Goal: Transaction & Acquisition: Purchase product/service

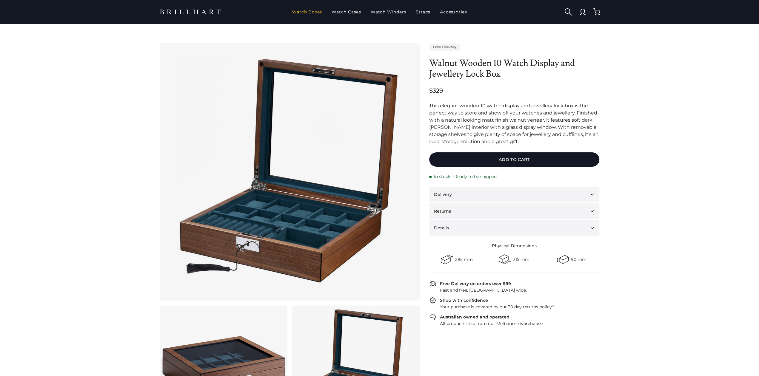
click at [315, 13] on link "Watch Boxes" at bounding box center [307, 12] width 35 height 16
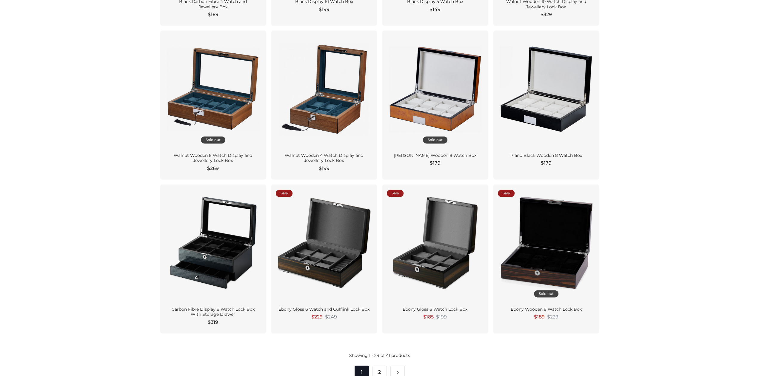
scroll to position [776, 0]
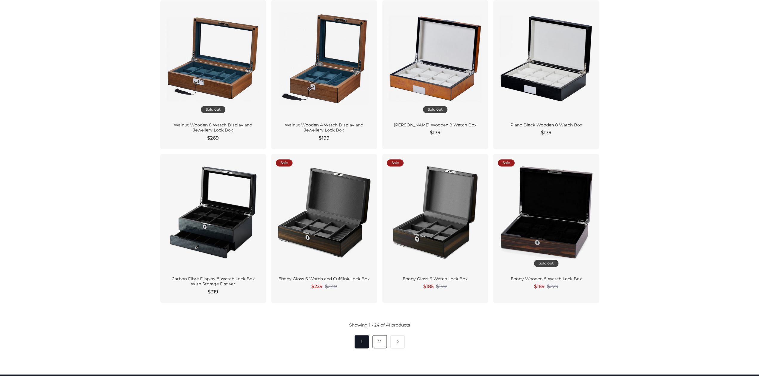
click at [379, 341] on link "2" at bounding box center [380, 342] width 14 height 13
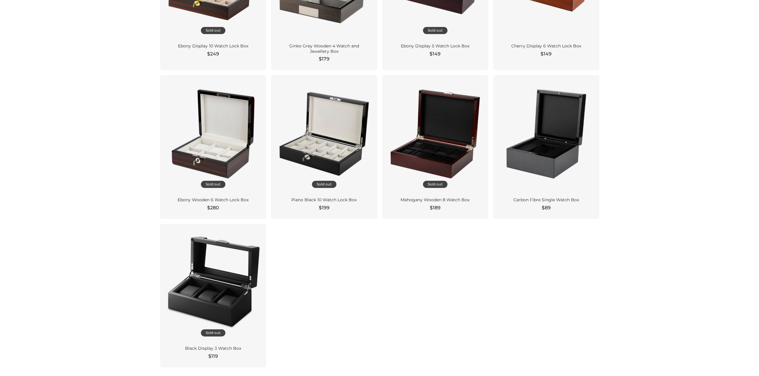
scroll to position [683, 0]
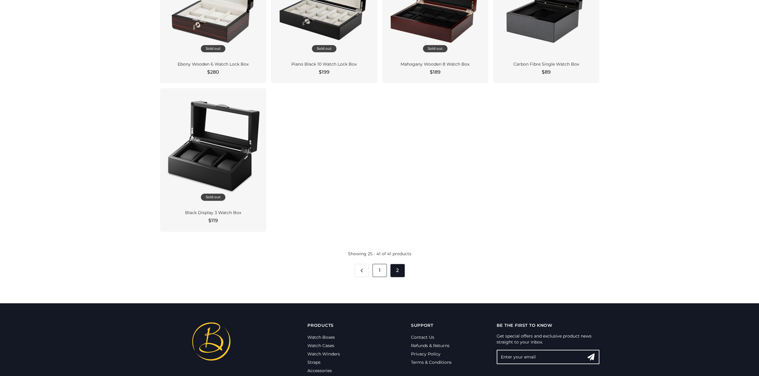
click at [379, 271] on link "1" at bounding box center [380, 270] width 14 height 13
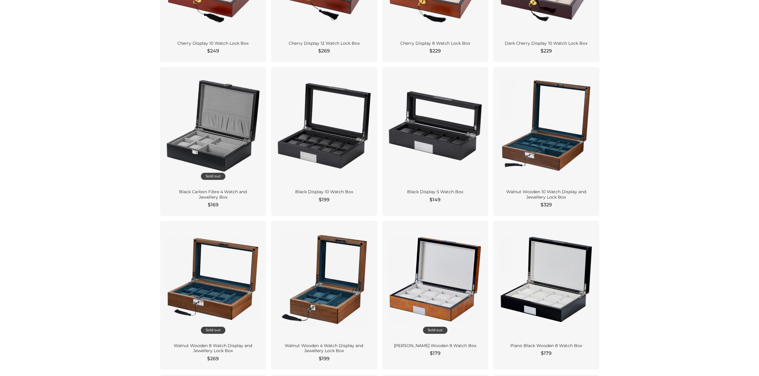
scroll to position [559, 0]
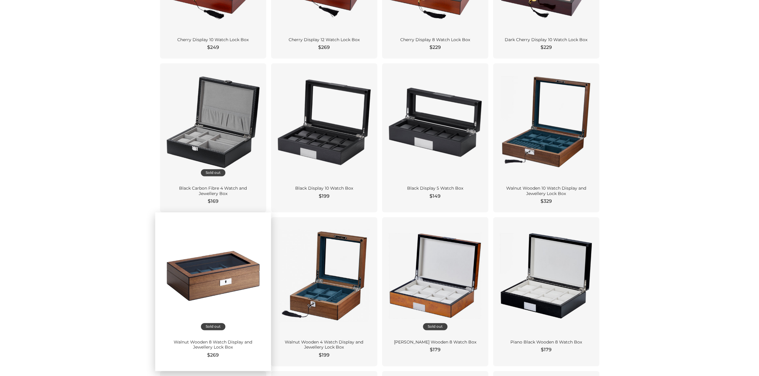
click at [233, 264] on div at bounding box center [213, 276] width 97 height 108
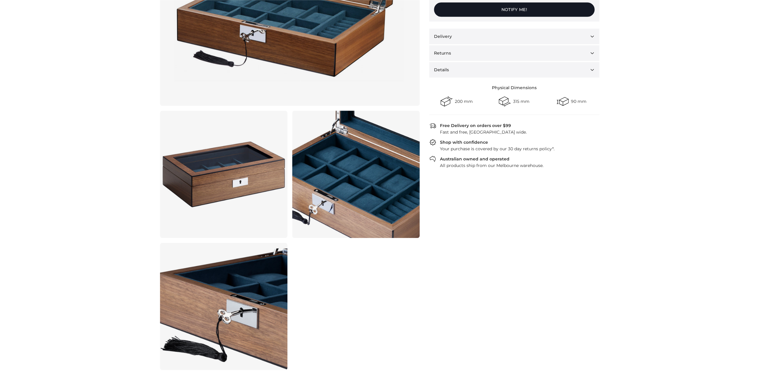
scroll to position [217, 0]
